Goal: Information Seeking & Learning: Learn about a topic

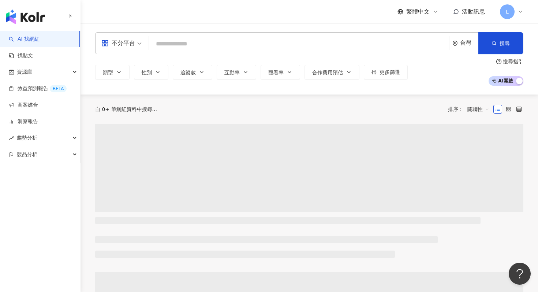
click at [261, 47] on input "search" at bounding box center [299, 44] width 294 height 14
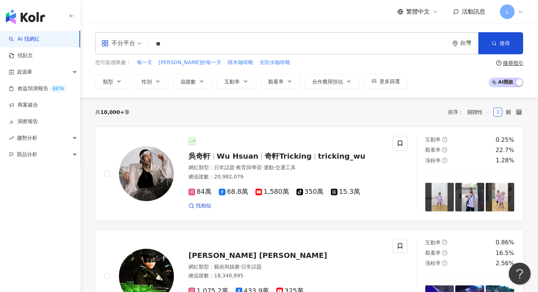
type input "*"
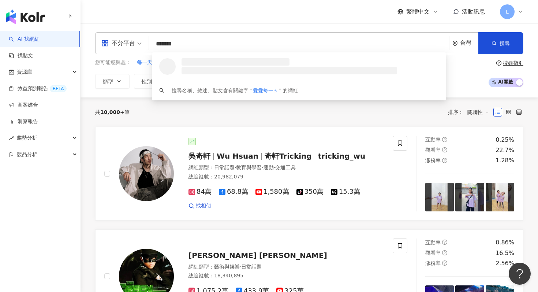
type input "*****"
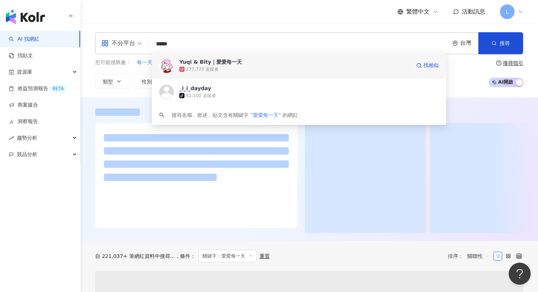
click at [226, 68] on div "177,773 追蹤者" at bounding box center [294, 69] width 231 height 7
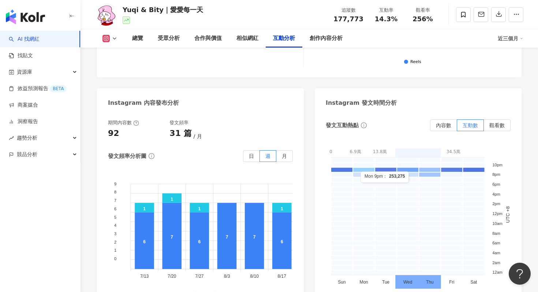
scroll to position [1840, 0]
click at [368, 172] on rect at bounding box center [364, 174] width 22 height 5
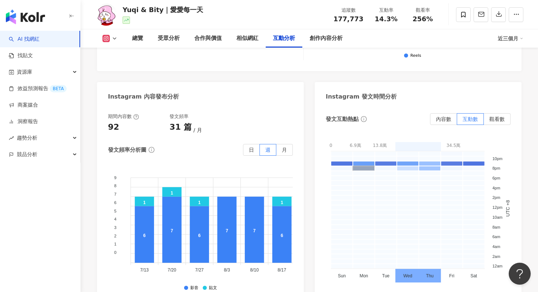
scroll to position [1836, 0]
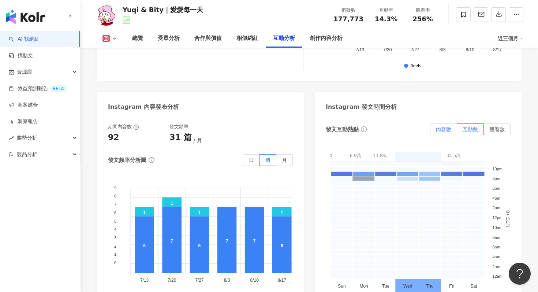
click at [434, 123] on label "內容數" at bounding box center [443, 129] width 27 height 12
